Goal: Information Seeking & Learning: Learn about a topic

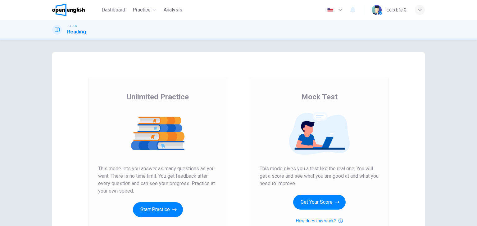
scroll to position [62, 0]
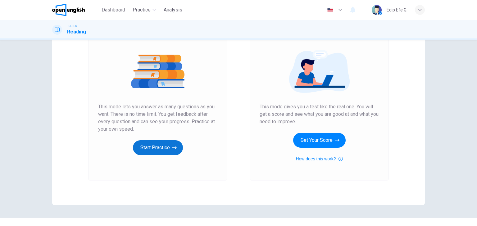
click at [140, 149] on button "Start Practice" at bounding box center [158, 148] width 50 height 15
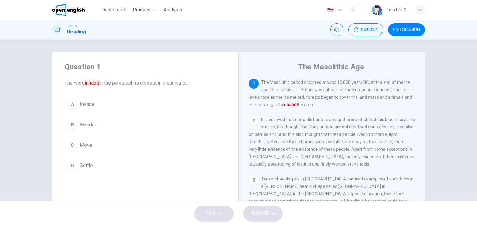
scroll to position [0, 0]
drag, startPoint x: 87, startPoint y: 83, endPoint x: 174, endPoint y: 97, distance: 88.3
click at [159, 93] on div "Question 1 The word inhabit in the paragraph is closest in meaning to: A Invade…" at bounding box center [145, 118] width 186 height 132
drag, startPoint x: 177, startPoint y: 98, endPoint x: 269, endPoint y: 102, distance: 91.9
click at [189, 98] on button "A Invade" at bounding box center [145, 105] width 161 height 16
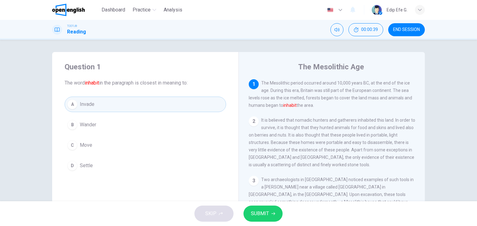
drag, startPoint x: 388, startPoint y: 93, endPoint x: 330, endPoint y: 102, distance: 57.8
click at [331, 102] on div "1 The Mesolithic period occurred around 10,000 years BC, at the end of the ice …" at bounding box center [332, 94] width 166 height 30
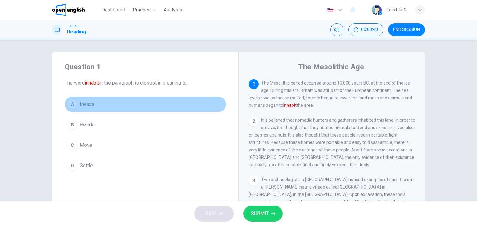
click at [146, 109] on button "A Invade" at bounding box center [145, 105] width 161 height 16
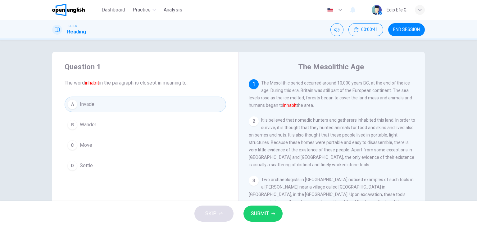
click at [110, 122] on button "B Wander" at bounding box center [145, 125] width 161 height 16
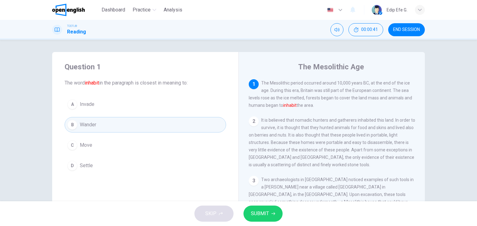
click at [101, 141] on button "C Move" at bounding box center [145, 146] width 161 height 16
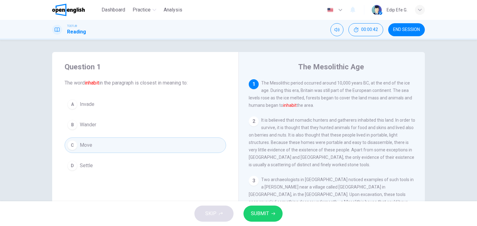
click at [92, 164] on button "D Settle" at bounding box center [145, 166] width 161 height 16
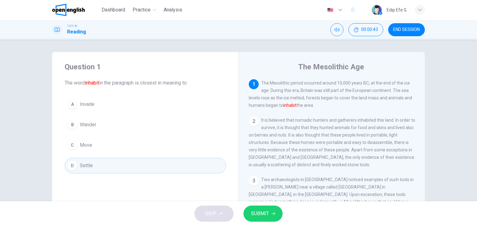
click at [68, 168] on div "D" at bounding box center [72, 166] width 10 height 10
click at [260, 213] on span "SUBMIT" at bounding box center [260, 214] width 18 height 9
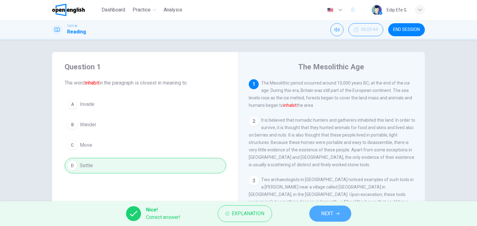
click at [330, 210] on span "NEXT" at bounding box center [327, 214] width 12 height 9
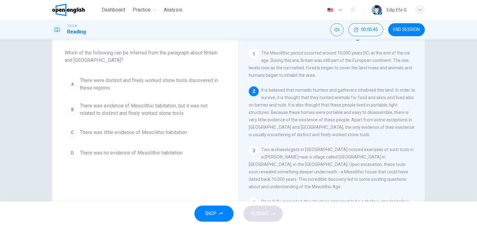
scroll to position [31, 0]
drag, startPoint x: 372, startPoint y: 91, endPoint x: 355, endPoint y: 84, distance: 19.1
click at [305, 81] on div "1 The Mesolithic period occurred around 10,000 years BC, at the end of the ice …" at bounding box center [336, 137] width 174 height 178
drag, startPoint x: 294, startPoint y: 108, endPoint x: 342, endPoint y: 103, distance: 48.4
click at [351, 104] on div "2 It is believed that nomadic hunters and gatherers inhabited this land. In ord…" at bounding box center [332, 112] width 166 height 52
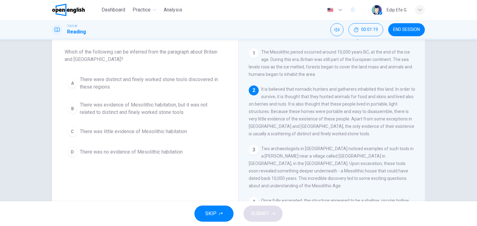
drag, startPoint x: 342, startPoint y: 103, endPoint x: 377, endPoint y: 106, distance: 35.8
click at [377, 106] on div "2 It is believed that nomadic hunters and gatherers inhabited this land. In ord…" at bounding box center [332, 112] width 166 height 52
drag, startPoint x: 390, startPoint y: 106, endPoint x: 387, endPoint y: 110, distance: 5.1
click at [385, 110] on div "2 It is believed that nomadic hunters and gatherers inhabited this land. In ord…" at bounding box center [332, 112] width 166 height 52
drag, startPoint x: 280, startPoint y: 114, endPoint x: 325, endPoint y: 114, distance: 45.0
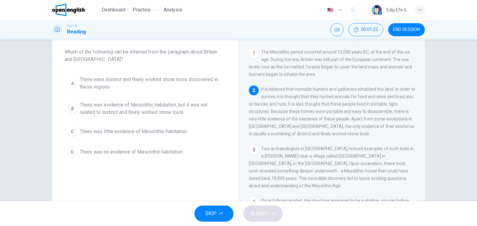
click at [311, 114] on span "It is believed that nomadic hunters and gatherers inhabited this land. In order…" at bounding box center [332, 112] width 166 height 50
drag, startPoint x: 322, startPoint y: 114, endPoint x: 346, endPoint y: 114, distance: 24.2
click at [346, 114] on span "It is believed that nomadic hunters and gatherers inhabited this land. In order…" at bounding box center [332, 112] width 166 height 50
drag, startPoint x: 292, startPoint y: 137, endPoint x: 305, endPoint y: 138, distance: 13.7
click at [314, 137] on span "It is believed that nomadic hunters and gatherers inhabited this land. In order…" at bounding box center [332, 112] width 166 height 50
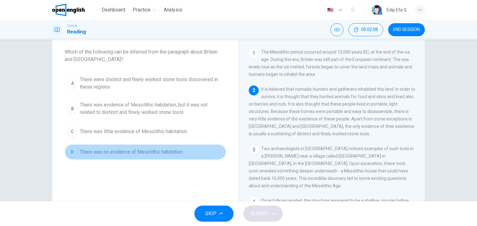
drag, startPoint x: 137, startPoint y: 150, endPoint x: 199, endPoint y: 152, distance: 62.7
click at [199, 152] on button "D There was no evidence of Mesolithic habitation" at bounding box center [145, 153] width 161 height 16
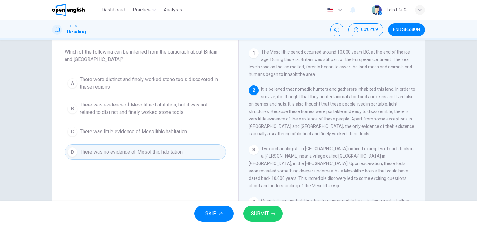
drag, startPoint x: 238, startPoint y: 210, endPoint x: 250, endPoint y: 213, distance: 11.8
click at [239, 210] on div "SKIP SUBMIT" at bounding box center [238, 214] width 477 height 25
click at [270, 216] on button "SUBMIT" at bounding box center [262, 214] width 39 height 16
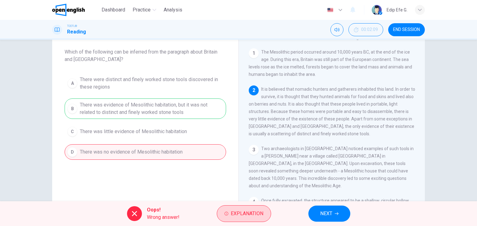
click at [241, 216] on span "Explanation" at bounding box center [247, 214] width 33 height 9
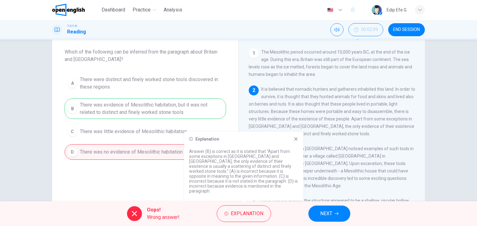
drag, startPoint x: 189, startPoint y: 157, endPoint x: 240, endPoint y: 155, distance: 50.9
click at [240, 155] on div "Explanation Answer (B) is correct as it is stated that “Apart from some excepti…" at bounding box center [243, 167] width 119 height 70
click at [294, 142] on icon at bounding box center [295, 139] width 5 height 5
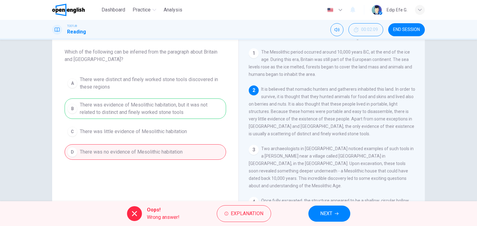
click at [335, 217] on button "NEXT" at bounding box center [329, 214] width 42 height 16
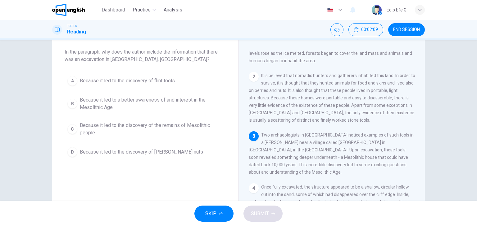
scroll to position [21, 0]
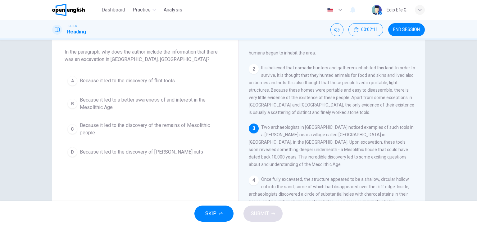
drag, startPoint x: 59, startPoint y: 49, endPoint x: 173, endPoint y: 52, distance: 113.3
click at [173, 52] on div "Question 3 In the paragraph, why does the author include the information that t…" at bounding box center [145, 95] width 186 height 149
